Goal: Information Seeking & Learning: Check status

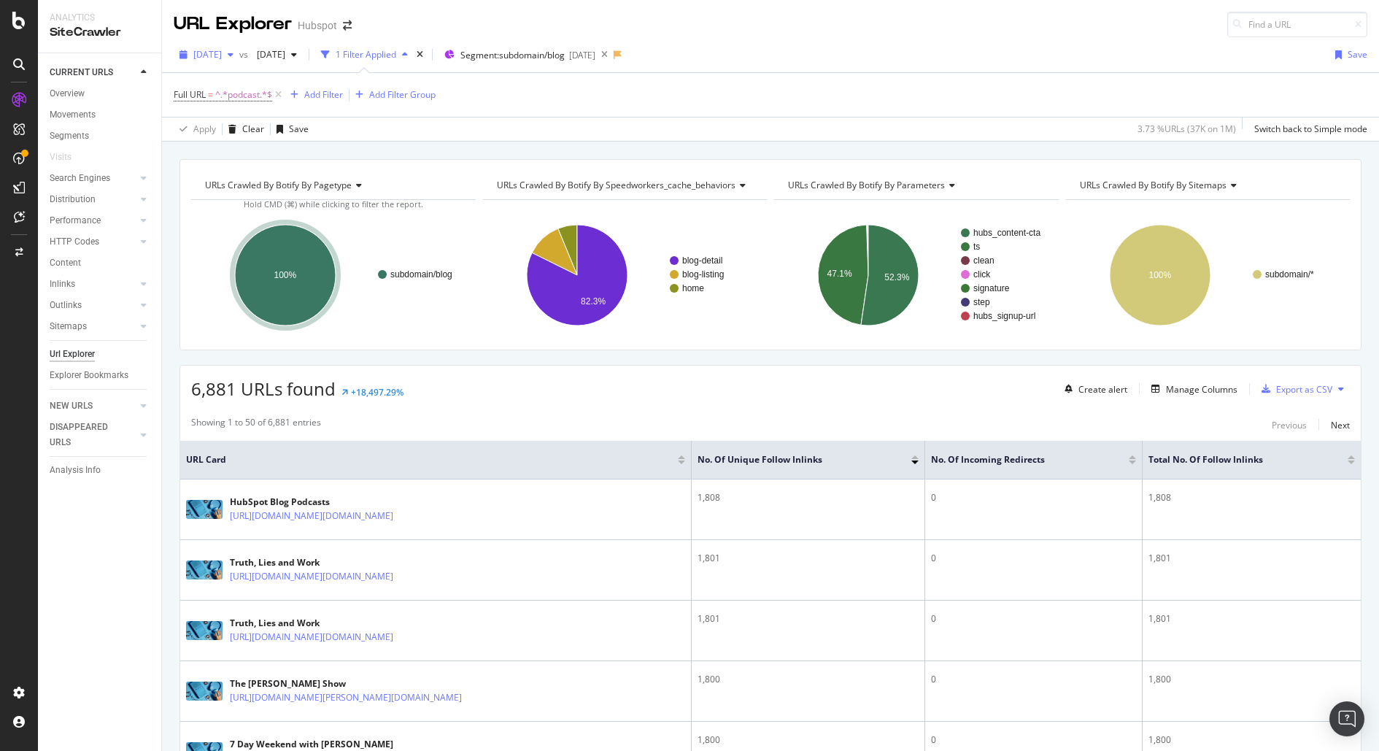
click at [239, 44] on div "[DATE]" at bounding box center [207, 55] width 66 height 22
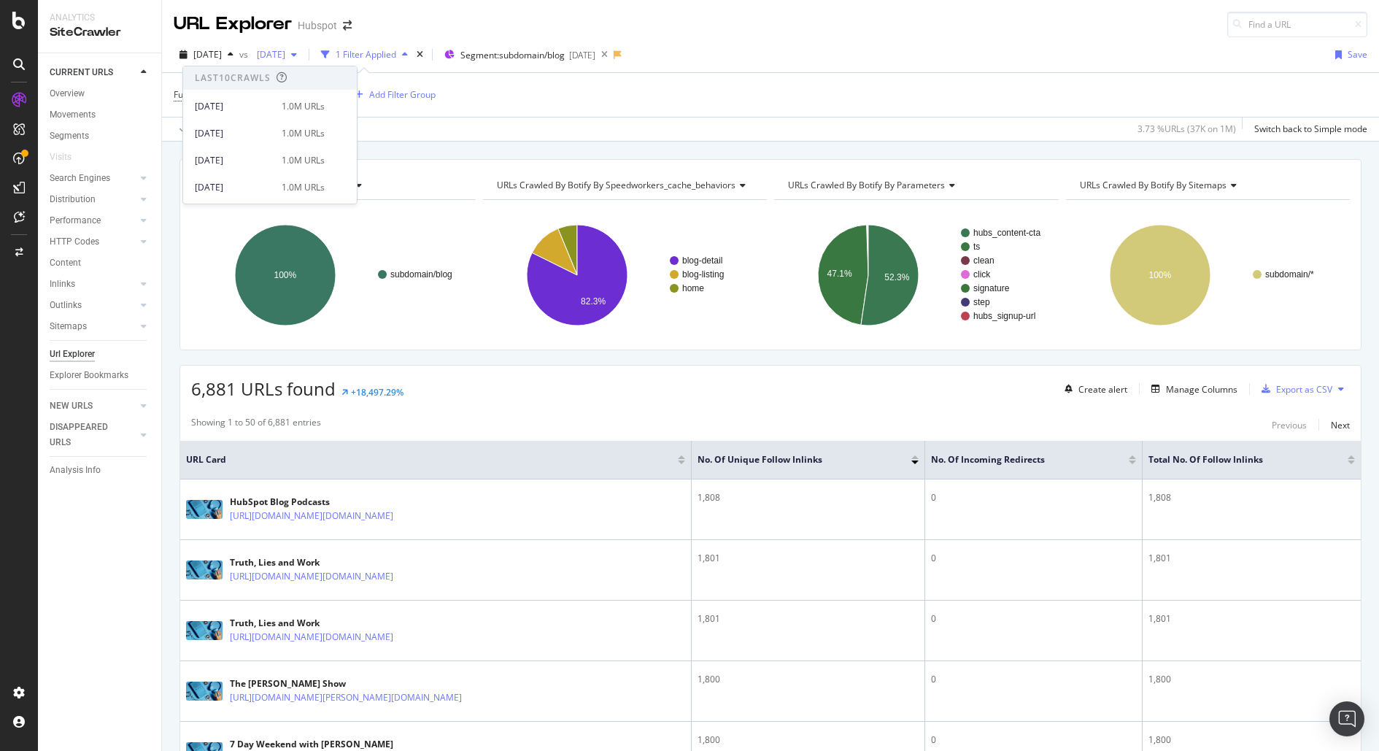
click at [285, 56] on span "[DATE]" at bounding box center [268, 54] width 34 height 12
click at [251, 51] on span "vs" at bounding box center [245, 54] width 12 height 12
click at [239, 53] on div "button" at bounding box center [231, 54] width 18 height 9
click at [287, 104] on div "1.0M URLs" at bounding box center [303, 106] width 43 height 13
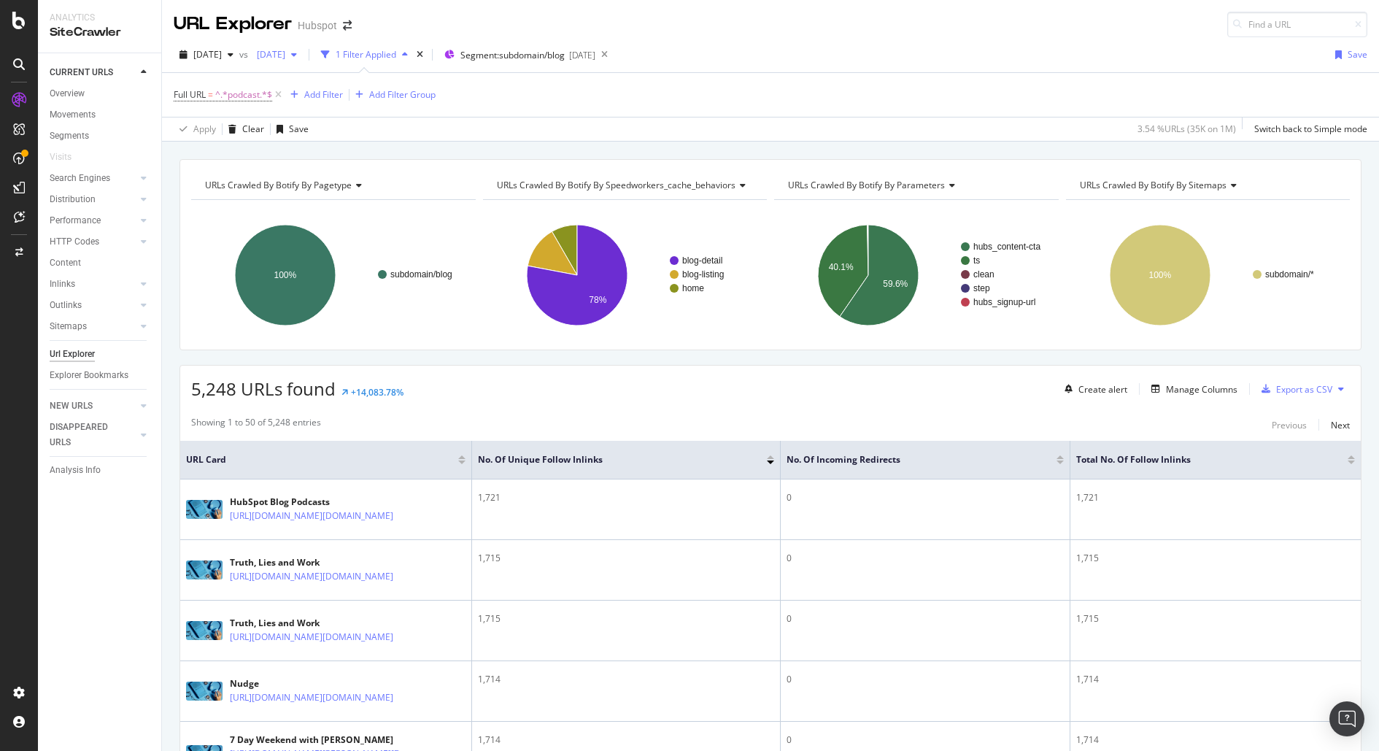
click at [285, 55] on span "[DATE]" at bounding box center [268, 54] width 34 height 12
click at [595, 53] on div "[DATE]" at bounding box center [582, 55] width 26 height 12
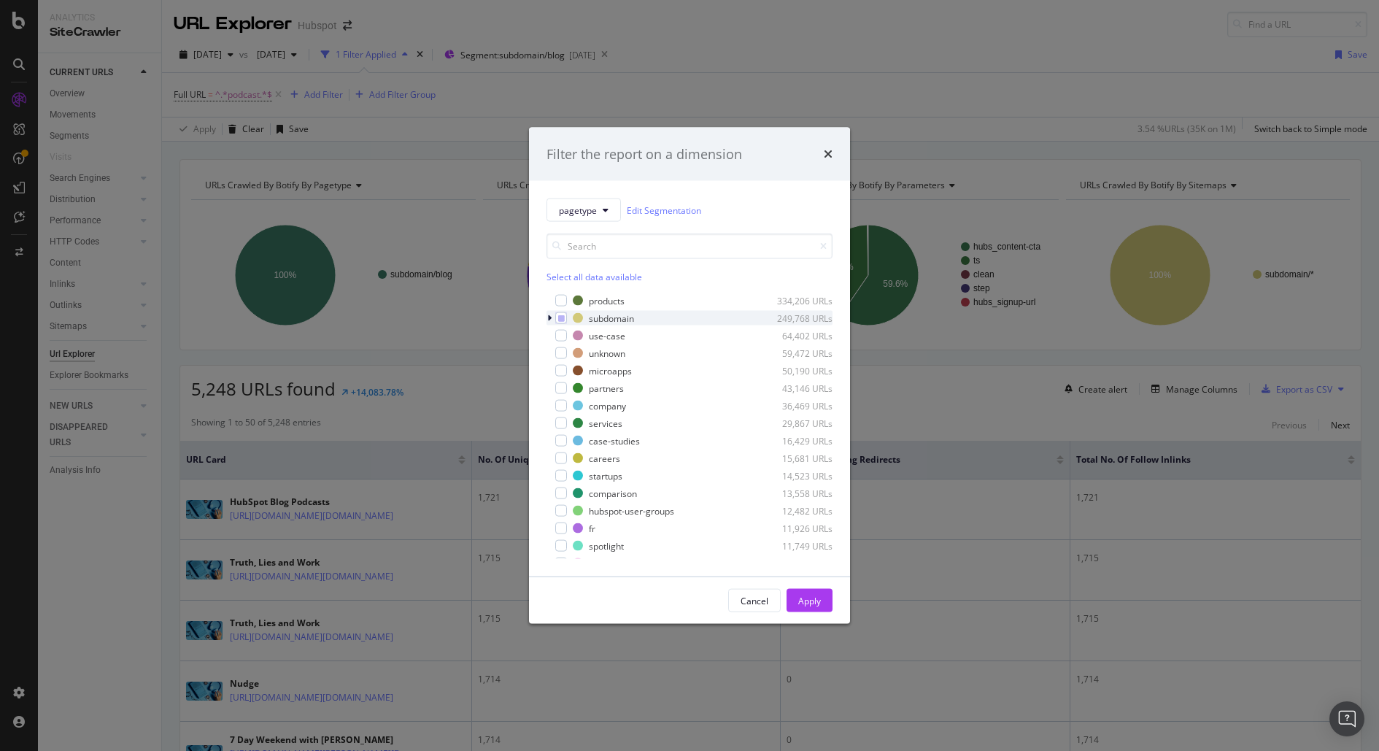
click at [549, 317] on icon "modal" at bounding box center [549, 318] width 4 height 9
click at [549, 317] on icon "modal" at bounding box center [549, 318] width 6 height 9
click at [824, 152] on icon "times" at bounding box center [828, 154] width 9 height 12
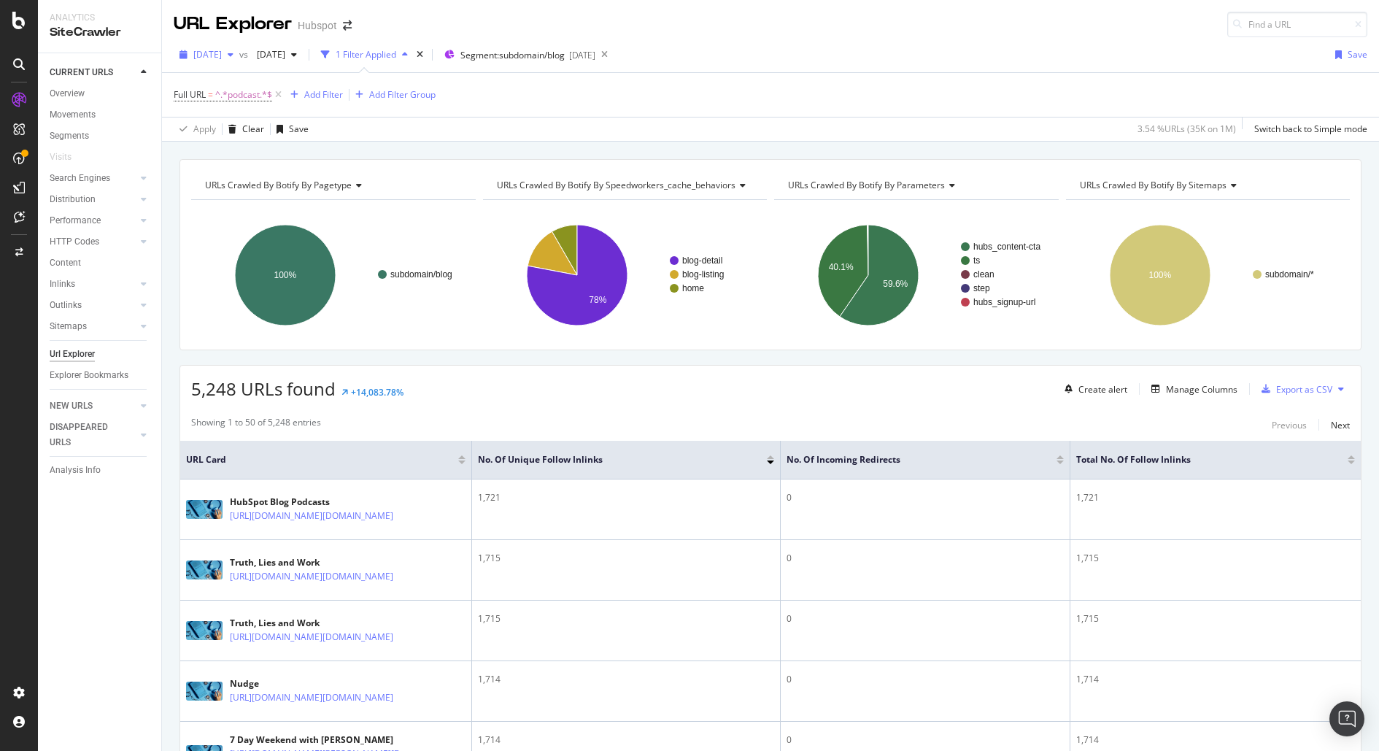
click at [239, 55] on div "button" at bounding box center [231, 54] width 18 height 9
click at [651, 111] on div "Full URL = ^.*podcast.*$ Add Filter Add Filter Group" at bounding box center [770, 95] width 1193 height 44
